Goal: Find specific page/section: Find specific page/section

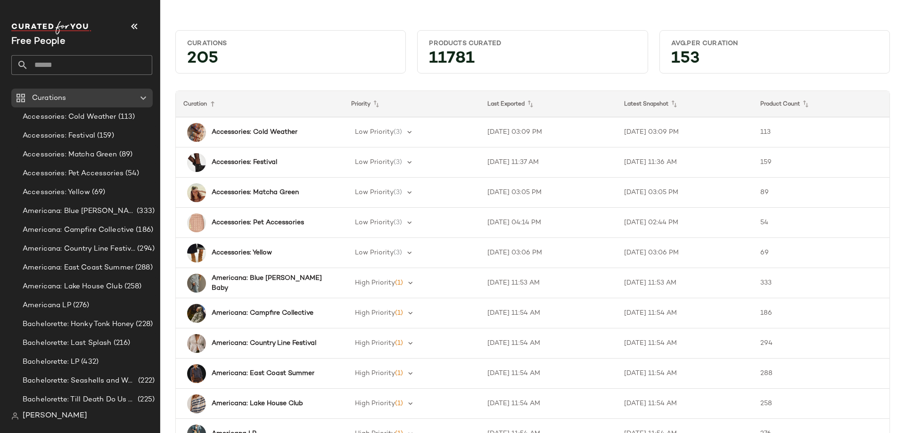
click at [57, 62] on input "text" at bounding box center [90, 65] width 124 height 20
click at [74, 65] on input "*********" at bounding box center [81, 65] width 141 height 20
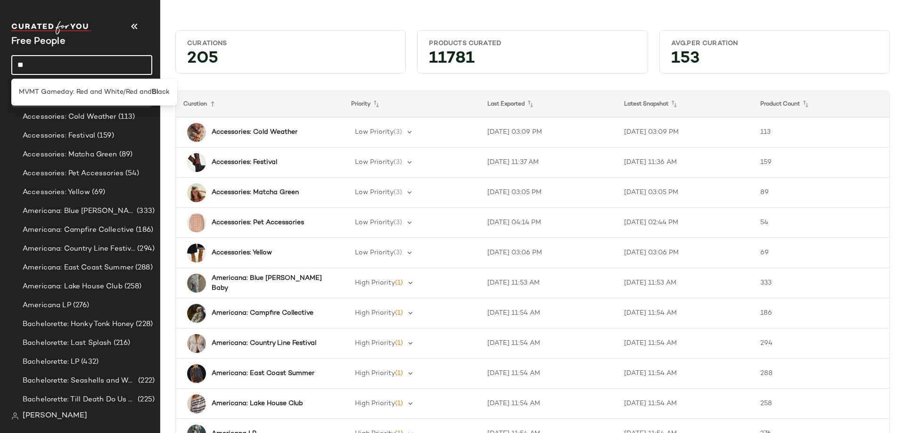
type input "*"
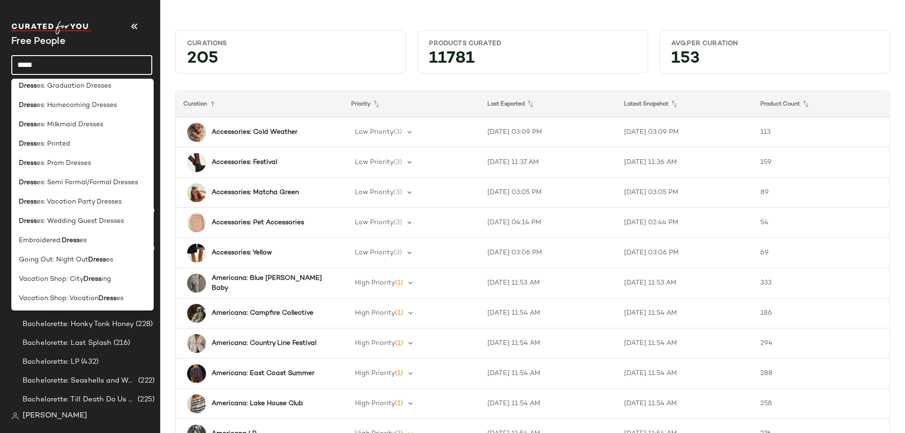
scroll to position [220, 0]
drag, startPoint x: 61, startPoint y: 69, endPoint x: -22, endPoint y: 63, distance: 82.6
click at [0, 63] on html "Free People ***** Curations Accessories: Cold Weather (113) Accessories: Festiv…" at bounding box center [452, 216] width 905 height 433
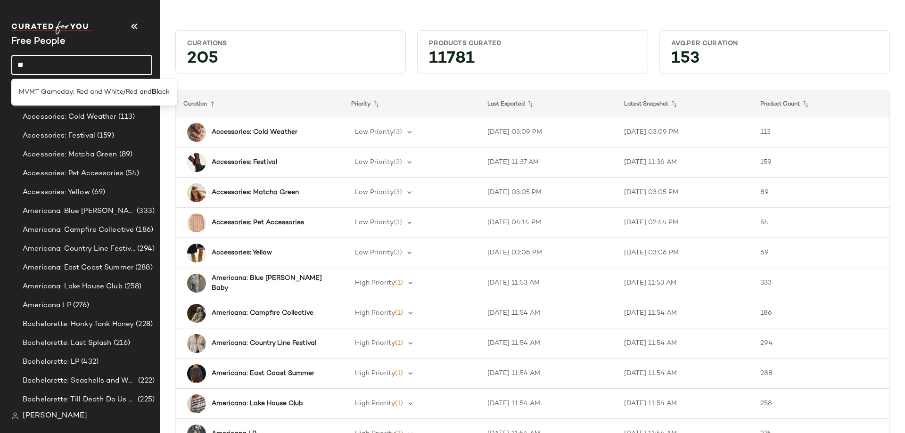
type input "*"
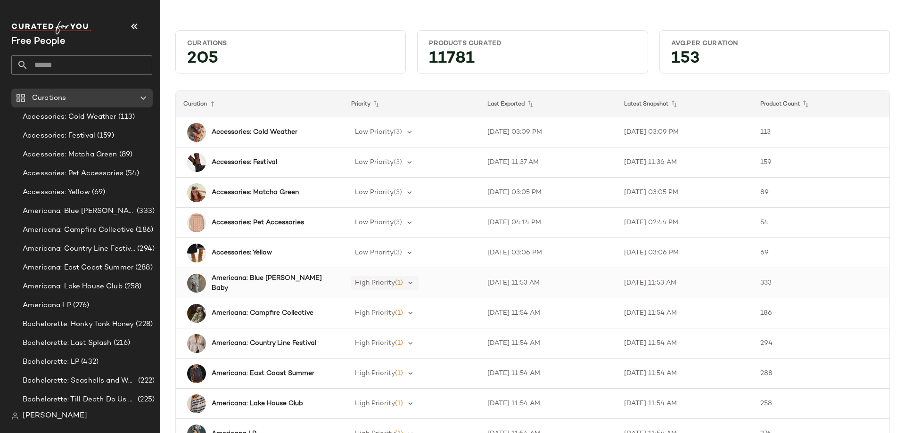
click at [395, 285] on span "(1)" at bounding box center [399, 282] width 8 height 7
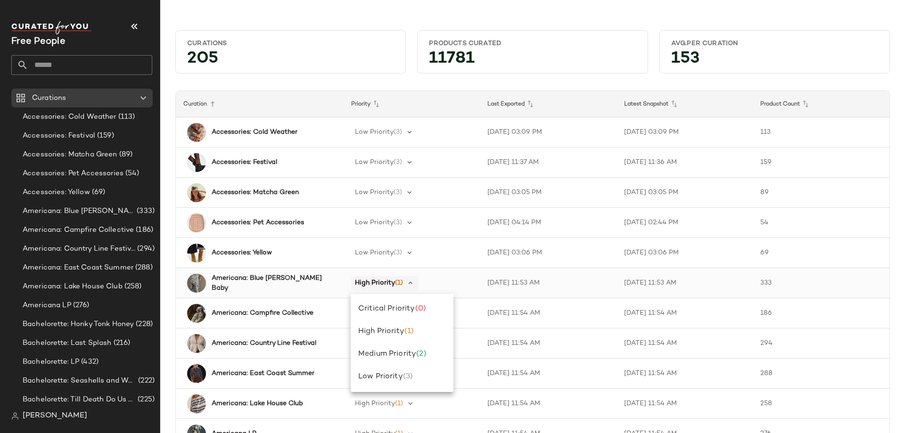
click at [395, 285] on span "(1)" at bounding box center [399, 282] width 8 height 7
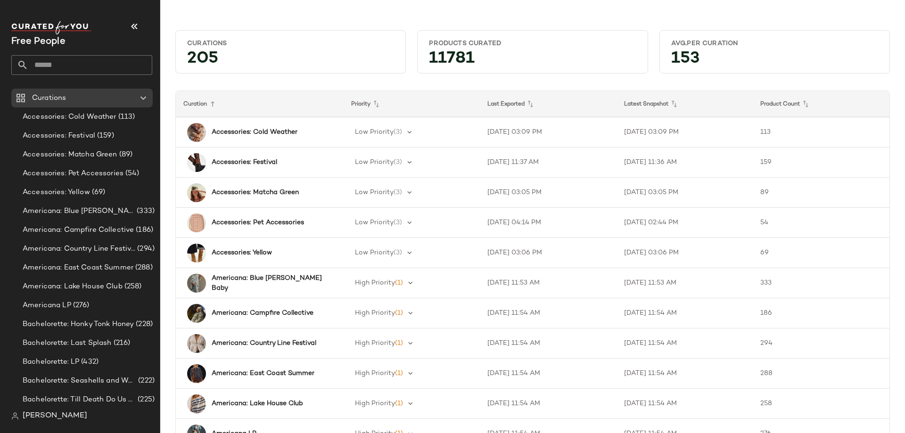
click at [376, 111] on th "Priority" at bounding box center [411, 104] width 137 height 26
click at [376, 106] on icon at bounding box center [375, 103] width 11 height 11
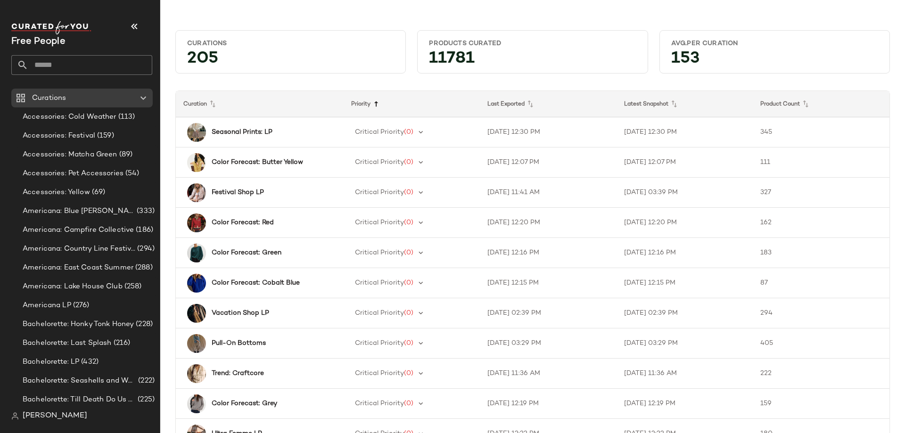
click at [376, 106] on icon at bounding box center [375, 103] width 11 height 11
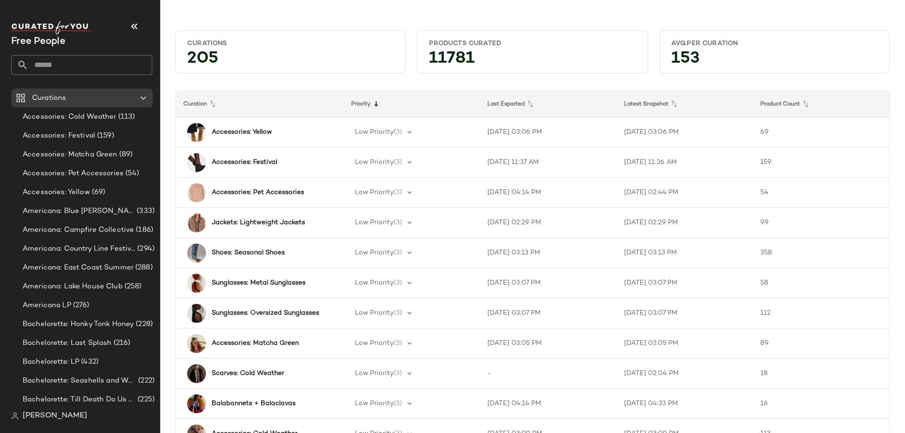
click at [376, 106] on icon at bounding box center [375, 103] width 11 height 11
